Goal: Task Accomplishment & Management: Manage account settings

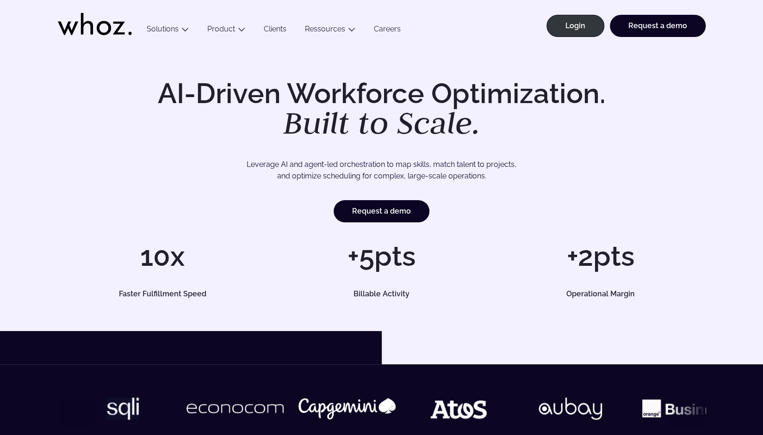
click at [500, 64] on div "AI-Driven Workforce Optimization. Built to Scale. Leverage AI and agent-led orc…" at bounding box center [381, 188] width 763 height 285
click at [588, 25] on link "Login" at bounding box center [575, 26] width 58 height 22
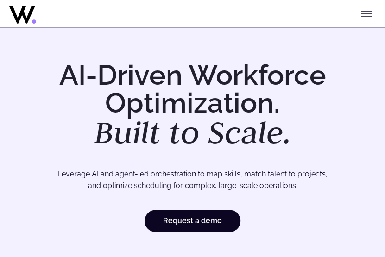
click at [371, 13] on button "Toggle menu" at bounding box center [366, 14] width 19 height 19
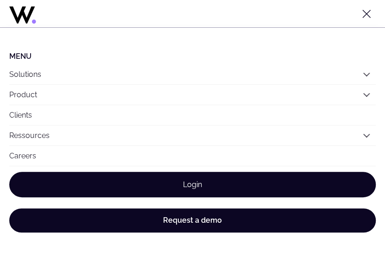
click at [188, 186] on link "Login" at bounding box center [192, 184] width 366 height 25
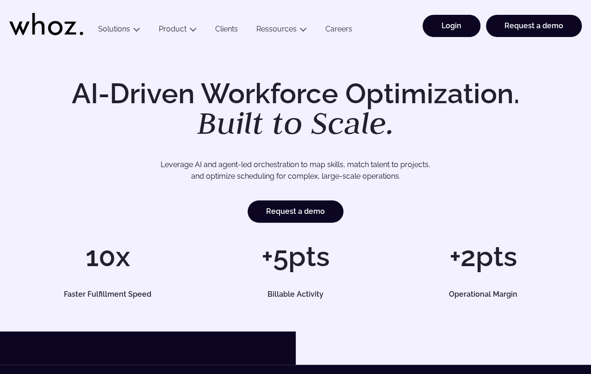
click at [452, 25] on link "Login" at bounding box center [451, 26] width 58 height 22
